Goal: Information Seeking & Learning: Learn about a topic

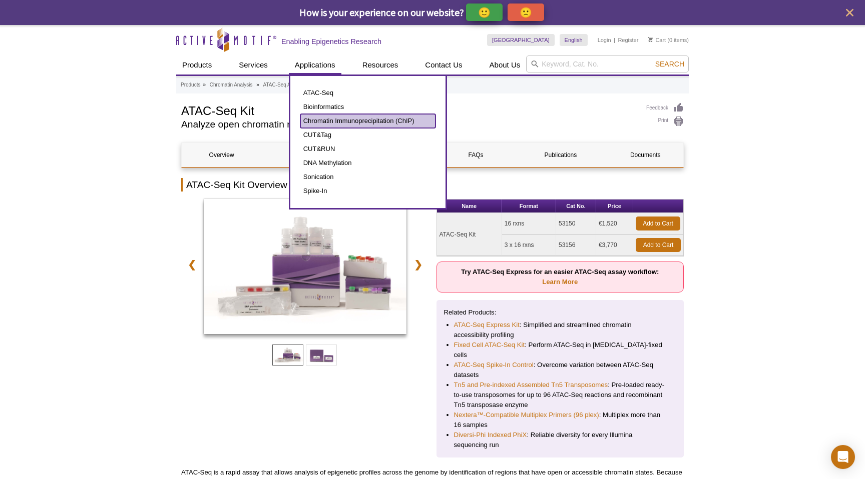
click at [361, 119] on link "Chromatin Immunoprecipitation (ChIP)" at bounding box center [367, 121] width 135 height 14
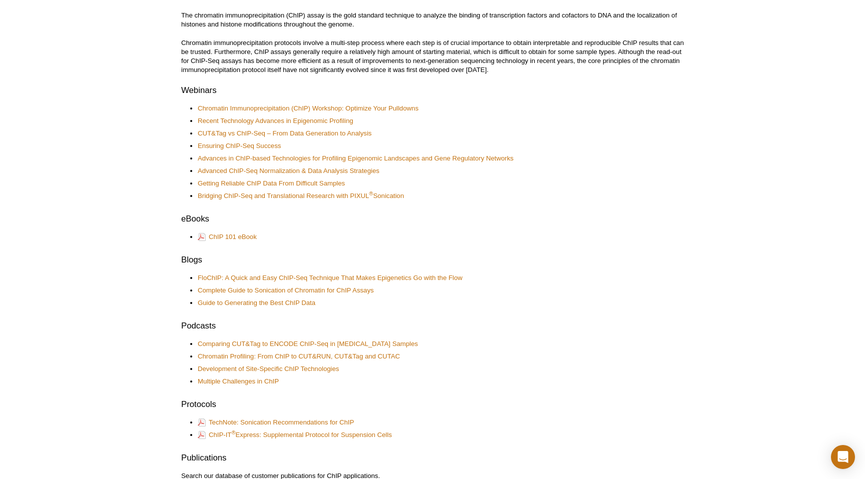
scroll to position [271, 0]
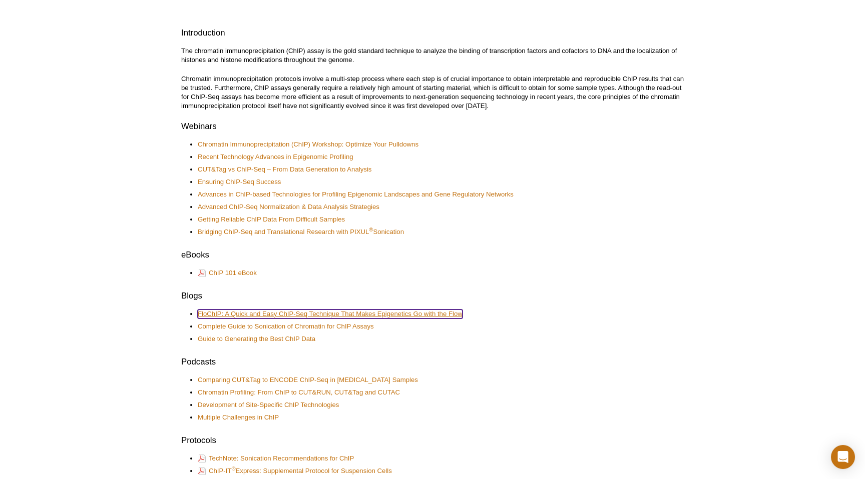
click at [258, 313] on link "FloChIP: A Quick and Easy ChIP-Seq Technique That Makes Epigenetics Go with the…" at bounding box center [330, 314] width 265 height 9
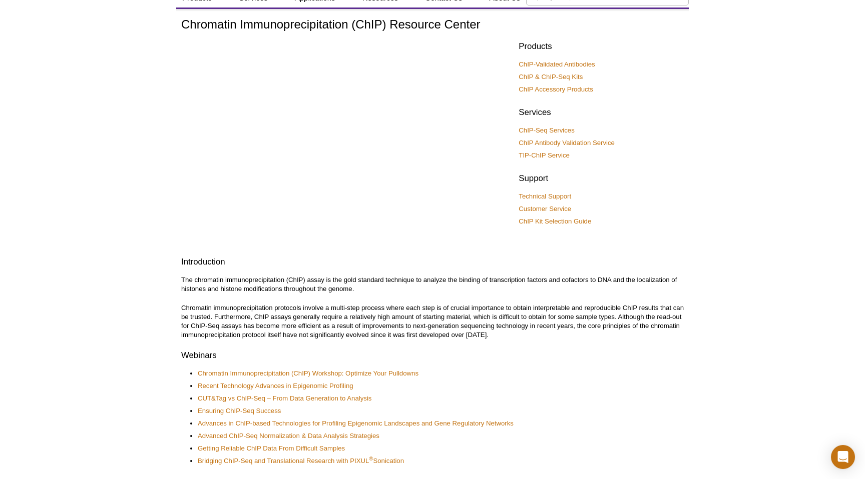
scroll to position [30, 0]
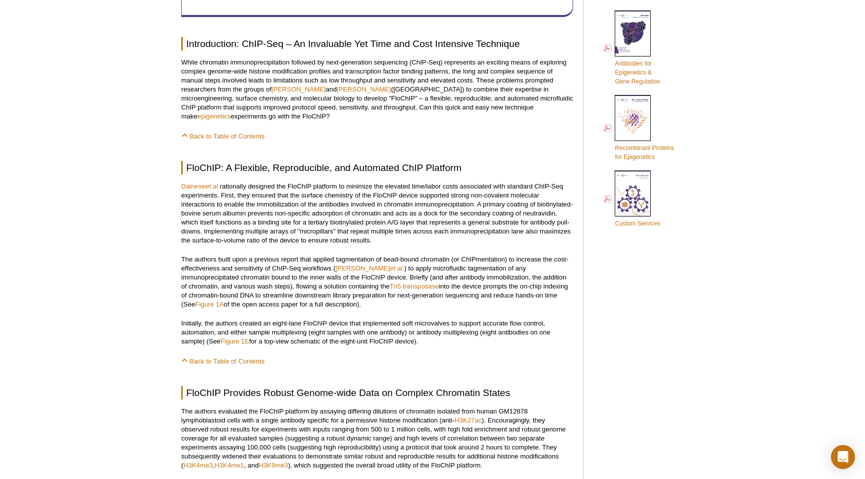
scroll to position [460, 0]
